Goal: Task Accomplishment & Management: Use online tool/utility

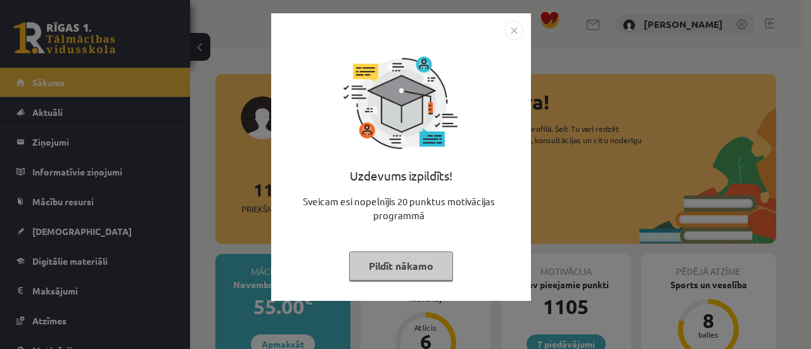
click at [383, 250] on div "Uzdevums izpildīts! Sveicam esi nopelnījis 20 punktus motivācijas programmā Pil…" at bounding box center [401, 166] width 245 height 253
click at [386, 256] on button "Pildīt nākamo" at bounding box center [401, 266] width 104 height 29
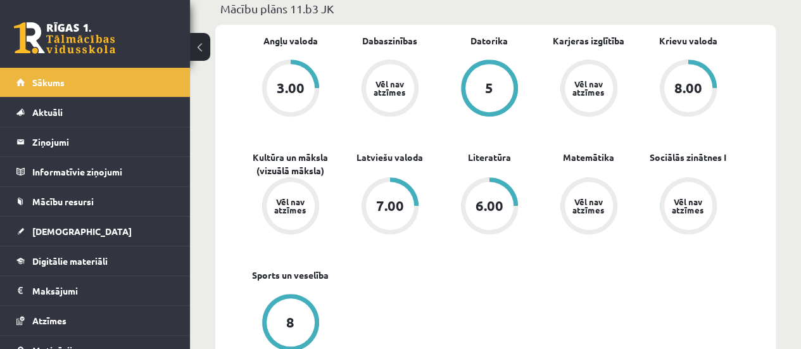
scroll to position [418, 0]
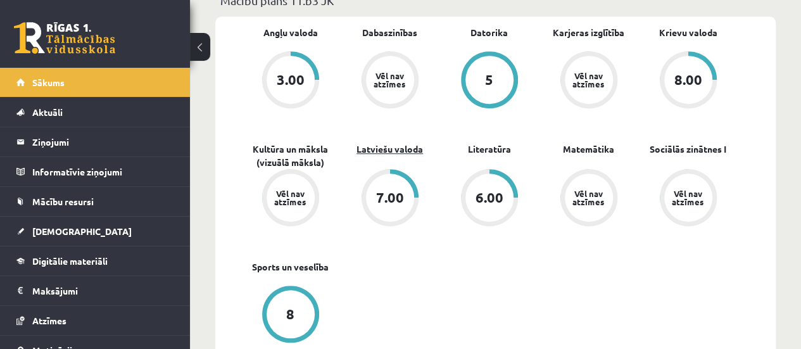
click at [414, 148] on link "Latviešu valoda" at bounding box center [390, 149] width 67 height 13
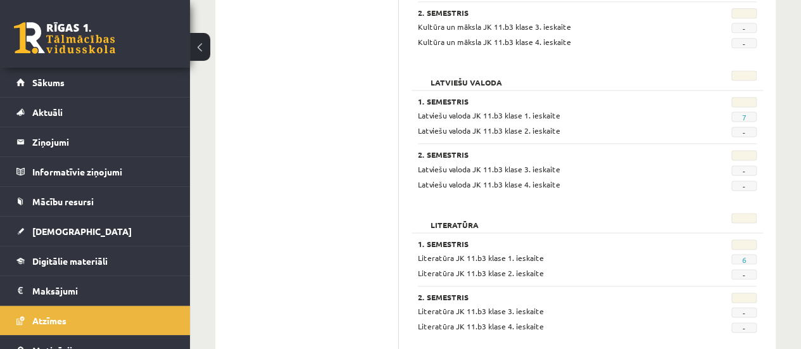
scroll to position [855, 0]
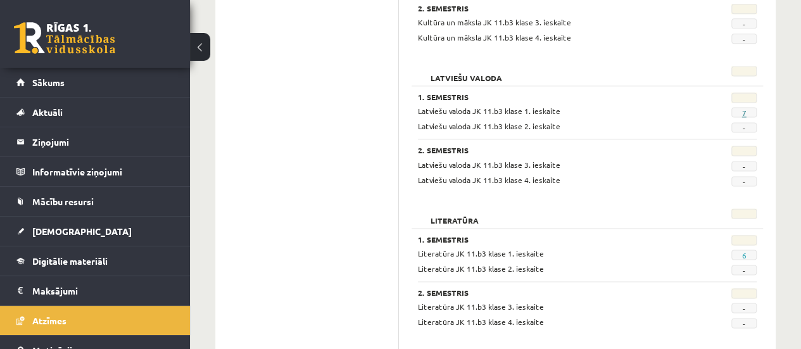
click at [743, 110] on link "7" at bounding box center [744, 113] width 4 height 10
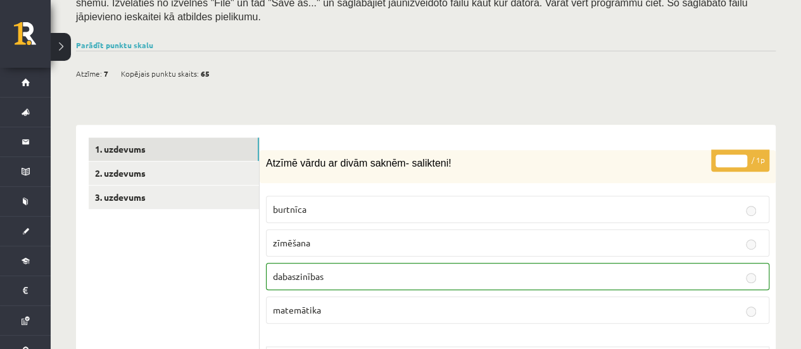
scroll to position [278, 0]
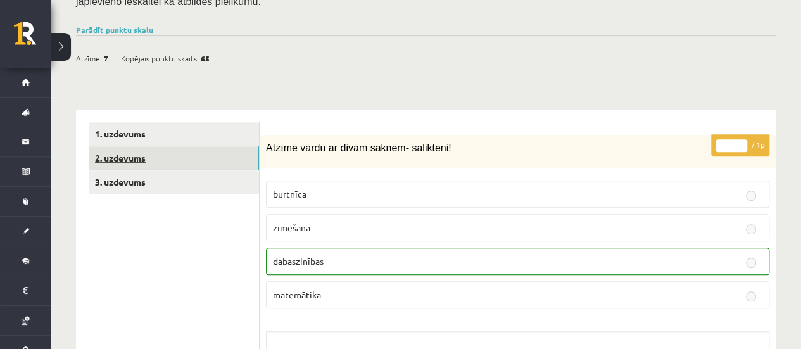
click at [223, 146] on link "2. uzdevums" at bounding box center [174, 157] width 170 height 23
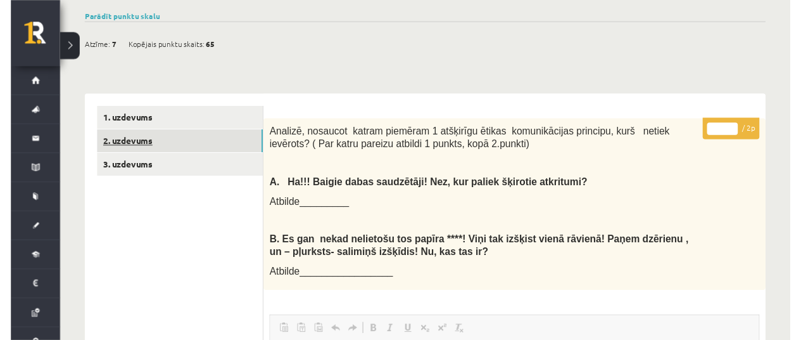
scroll to position [0, 0]
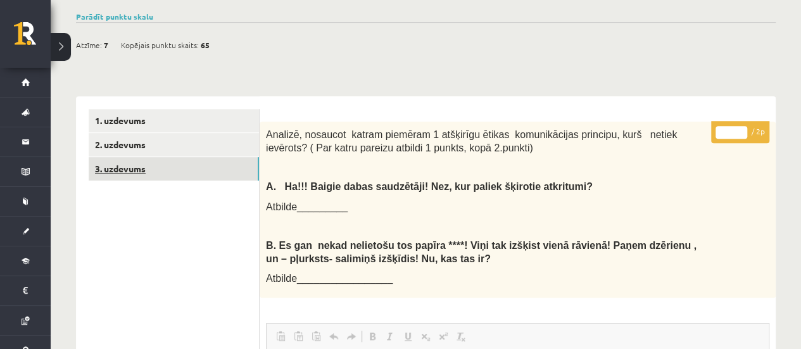
click at [148, 157] on link "3. uzdevums" at bounding box center [174, 168] width 170 height 23
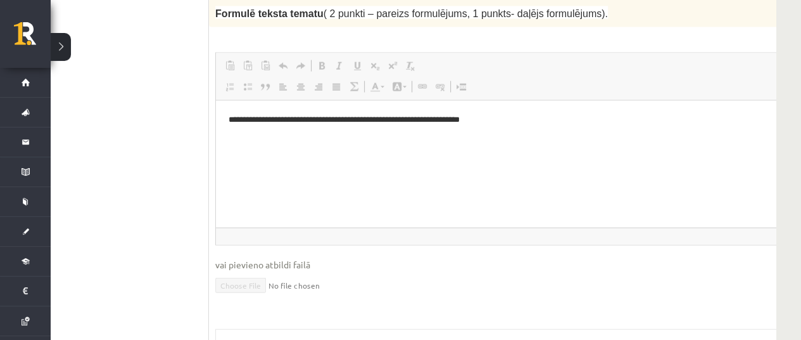
scroll to position [1704, 51]
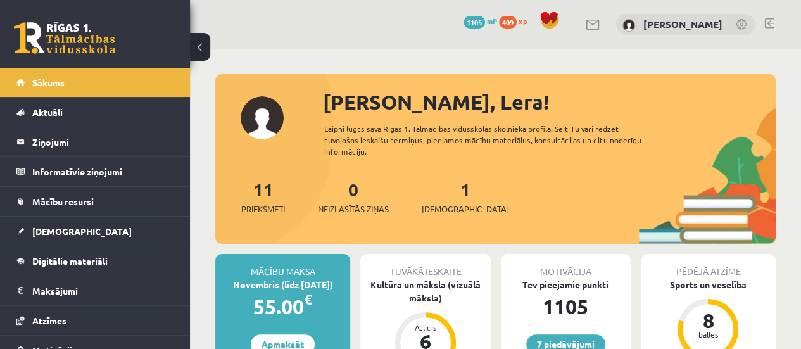
drag, startPoint x: 179, startPoint y: 103, endPoint x: 184, endPoint y: 170, distance: 67.3
click at [184, 170] on div "[PERSON_NAME] Sākums Aktuāli Kā mācīties eSKOLĀ Kontakti Normatīvie akti Online…" at bounding box center [95, 208] width 190 height 281
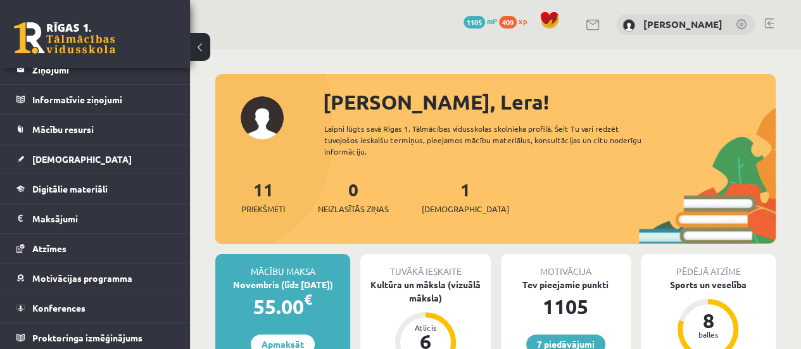
click at [150, 189] on link "Digitālie materiāli" at bounding box center [95, 188] width 158 height 29
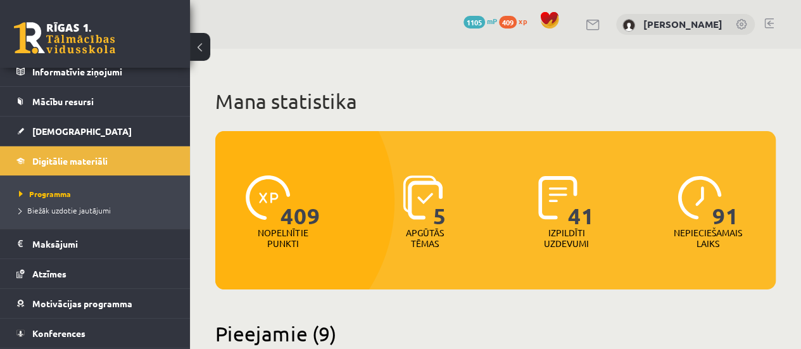
scroll to position [125, 0]
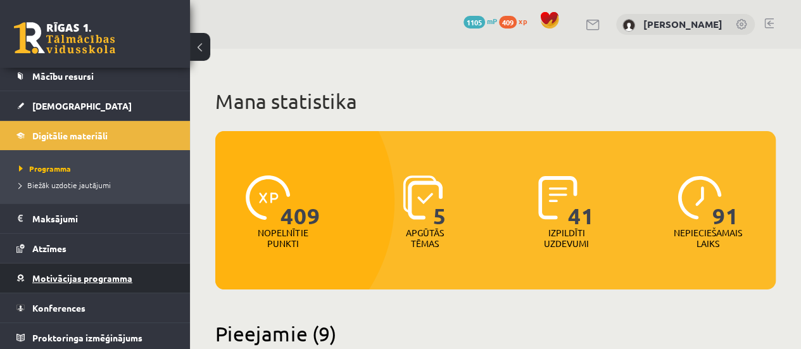
click at [125, 272] on span "Motivācijas programma" at bounding box center [82, 277] width 100 height 11
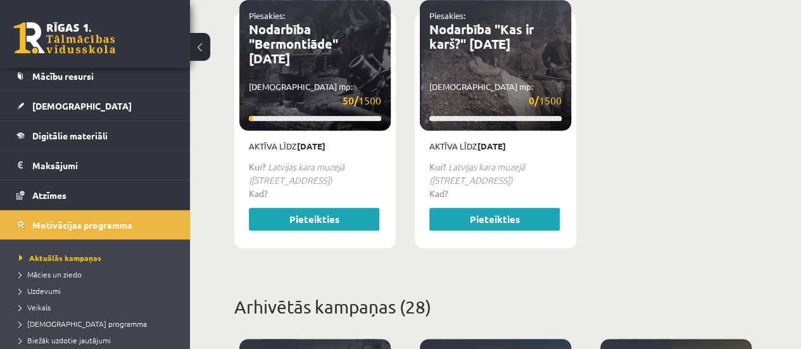
scroll to position [687, 0]
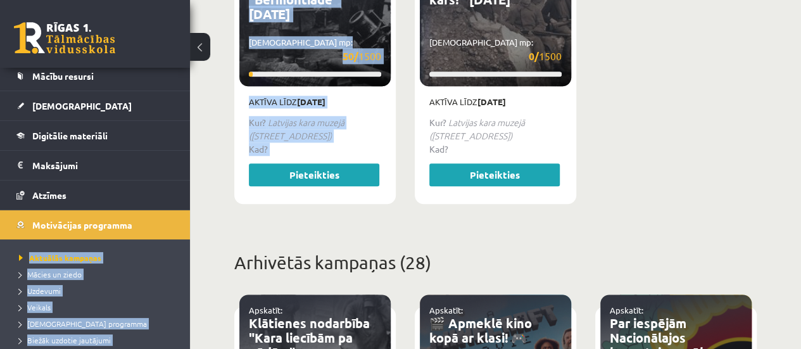
drag, startPoint x: 190, startPoint y: 178, endPoint x: 182, endPoint y: 230, distance: 52.5
click at [41, 288] on span "Uzdevumi" at bounding box center [40, 291] width 42 height 10
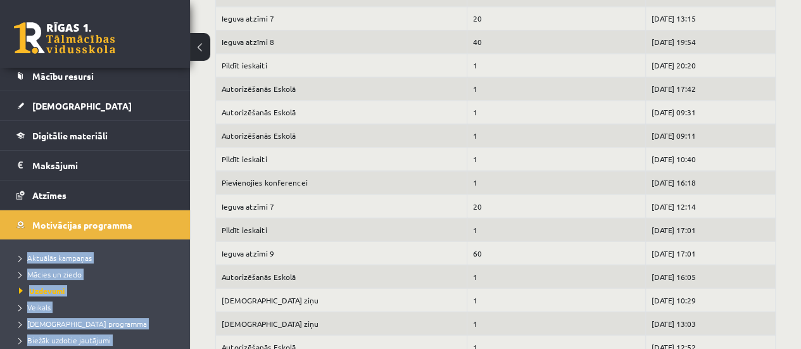
scroll to position [989, 0]
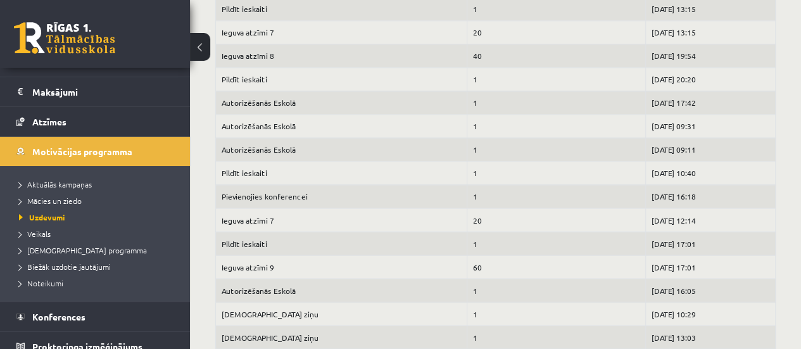
scroll to position [208, 0]
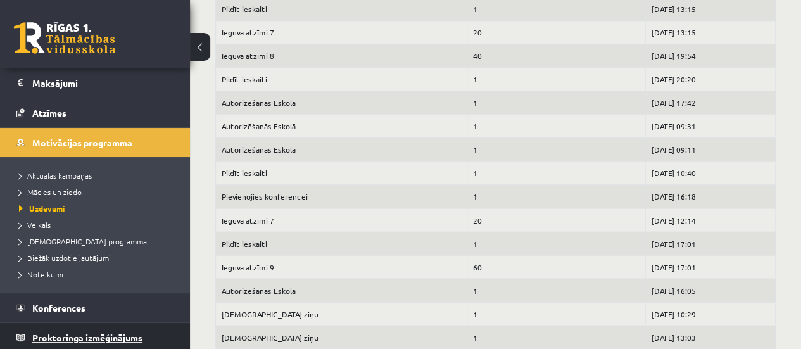
click at [97, 343] on link "Proktoringa izmēģinājums" at bounding box center [95, 337] width 158 height 29
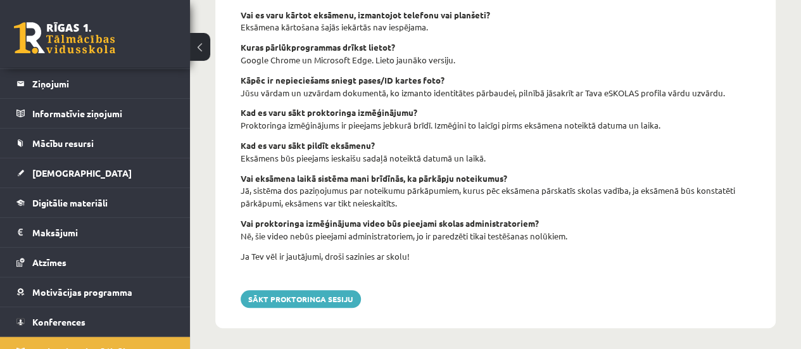
scroll to position [588, 0]
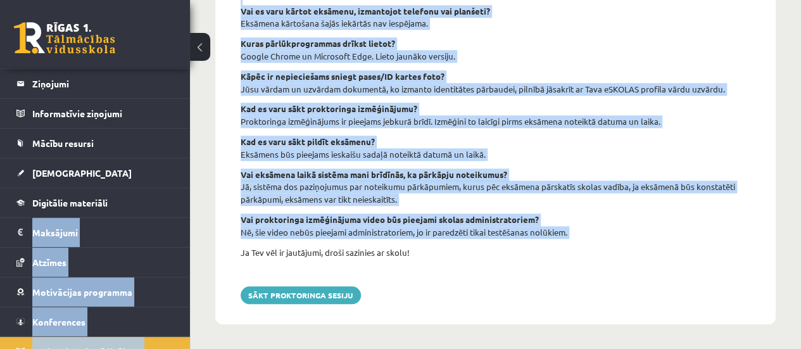
drag, startPoint x: 191, startPoint y: 248, endPoint x: 186, endPoint y: 198, distance: 49.7
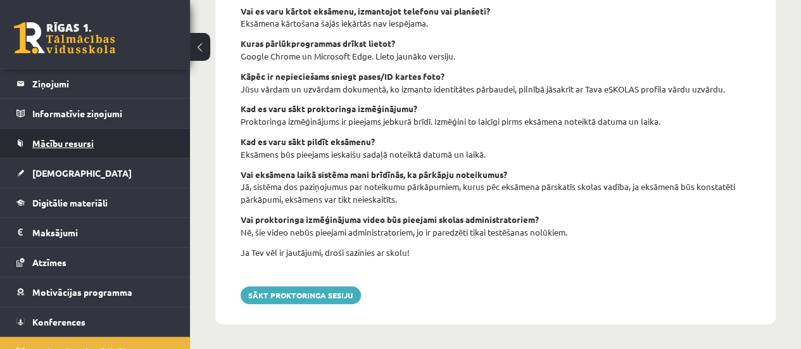
click at [107, 150] on link "Mācību resursi" at bounding box center [95, 143] width 158 height 29
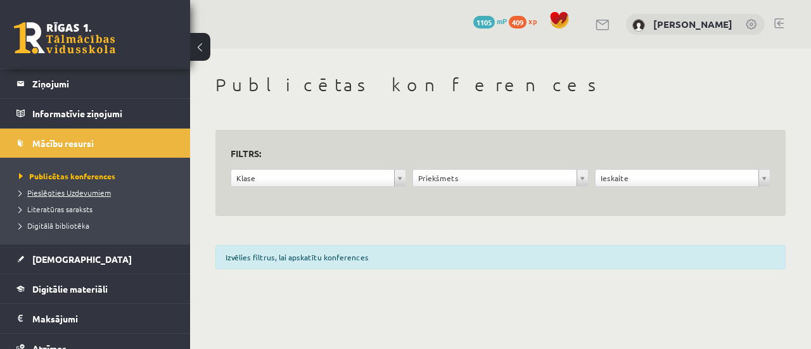
click at [97, 192] on span "Pieslēgties Uzdevumiem" at bounding box center [65, 193] width 92 height 10
